Goal: Task Accomplishment & Management: Use online tool/utility

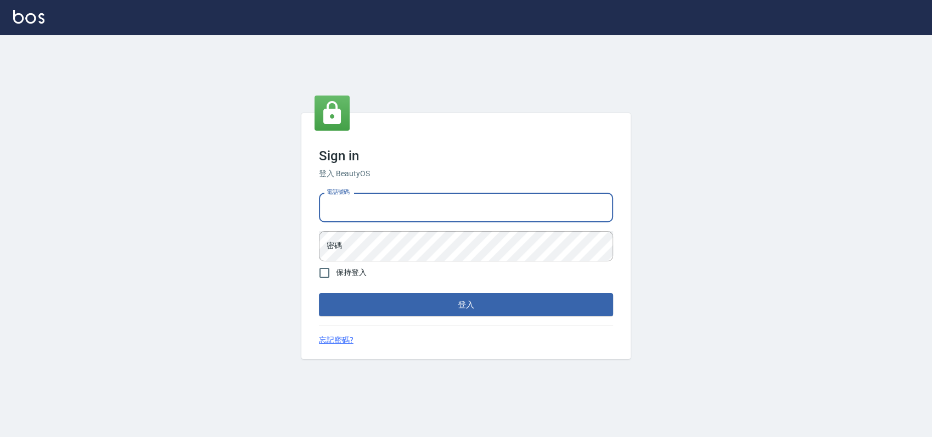
click at [382, 216] on input "電話號碼" at bounding box center [466, 208] width 294 height 30
type input "0900000991"
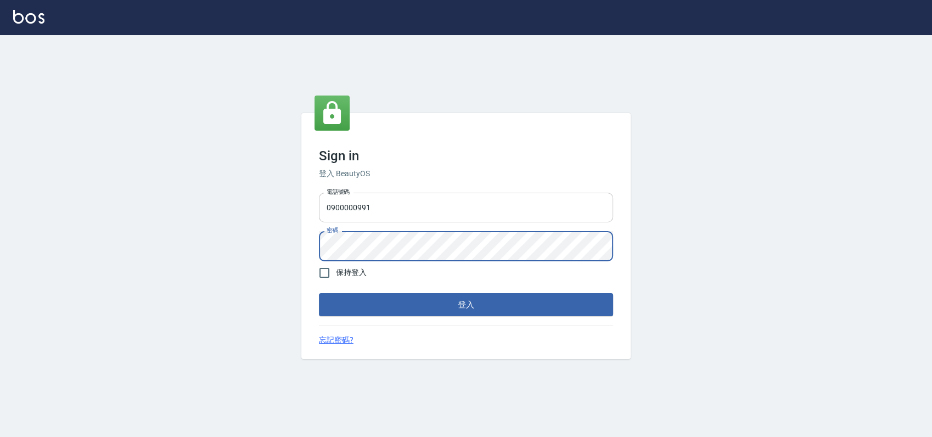
click at [319, 293] on button "登入" at bounding box center [466, 304] width 294 height 23
